Goal: Navigation & Orientation: Go to known website

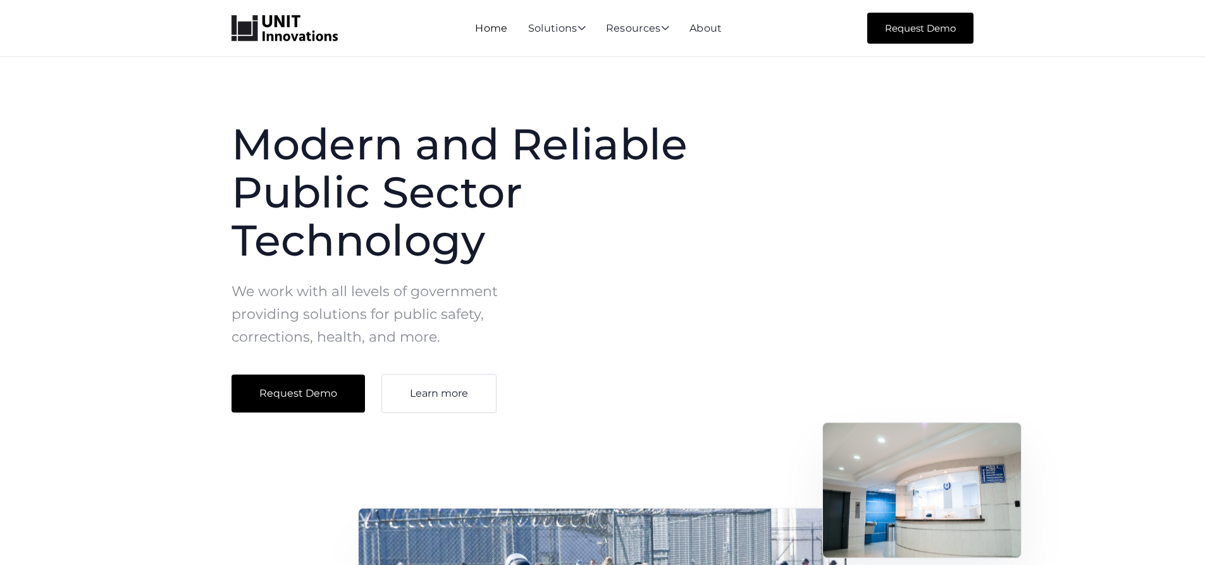
click at [496, 27] on link "Home" at bounding box center [491, 28] width 32 height 12
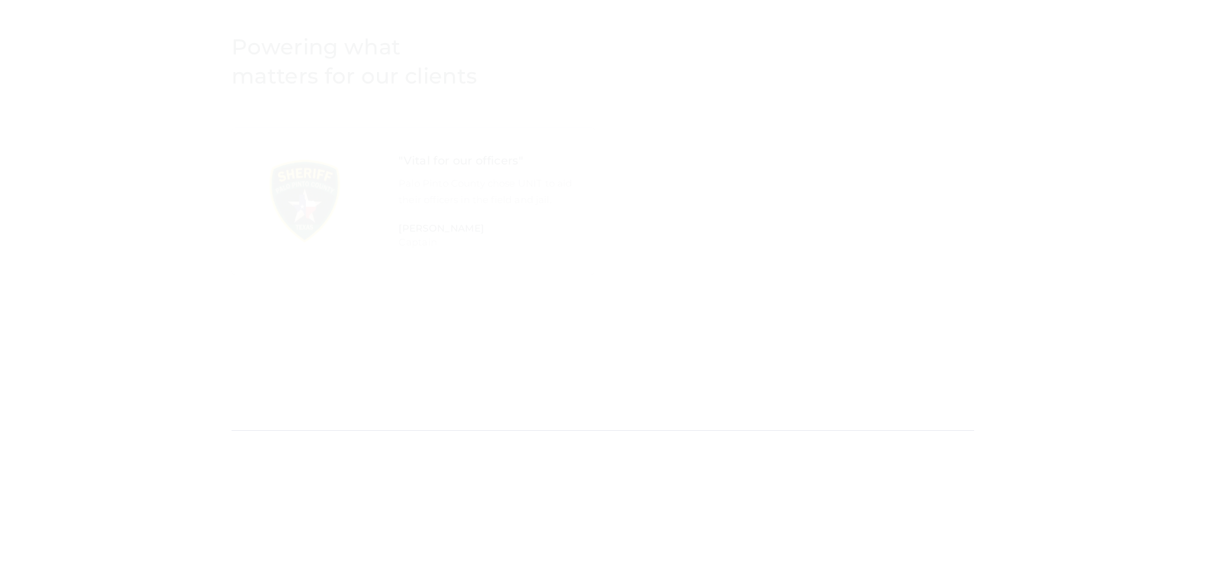
scroll to position [2632, 0]
